Goal: Find specific page/section: Find specific page/section

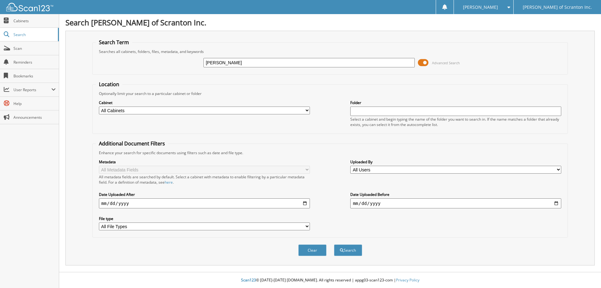
type input "[PERSON_NAME]"
click at [334, 244] on button "Search" at bounding box center [348, 250] width 28 height 12
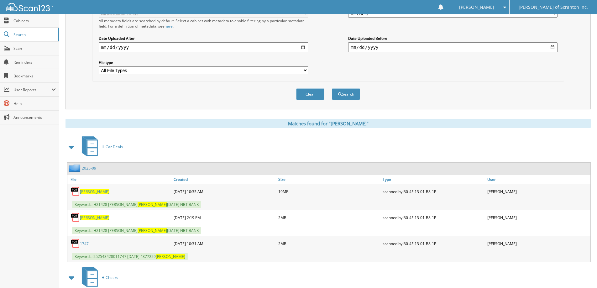
scroll to position [157, 0]
click at [87, 192] on span "[PERSON_NAME]" at bounding box center [94, 190] width 29 height 5
